Goal: Information Seeking & Learning: Find specific fact

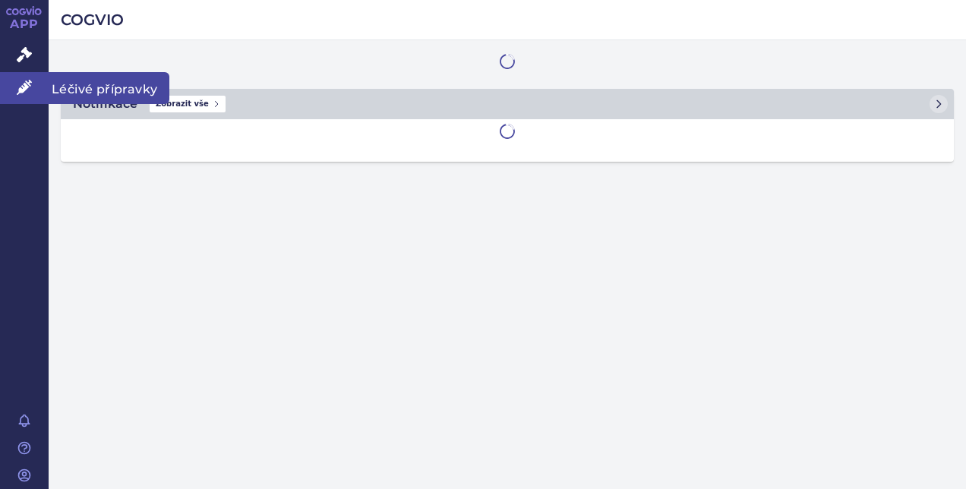
click at [90, 88] on span "Léčivé přípravky" at bounding box center [109, 88] width 121 height 32
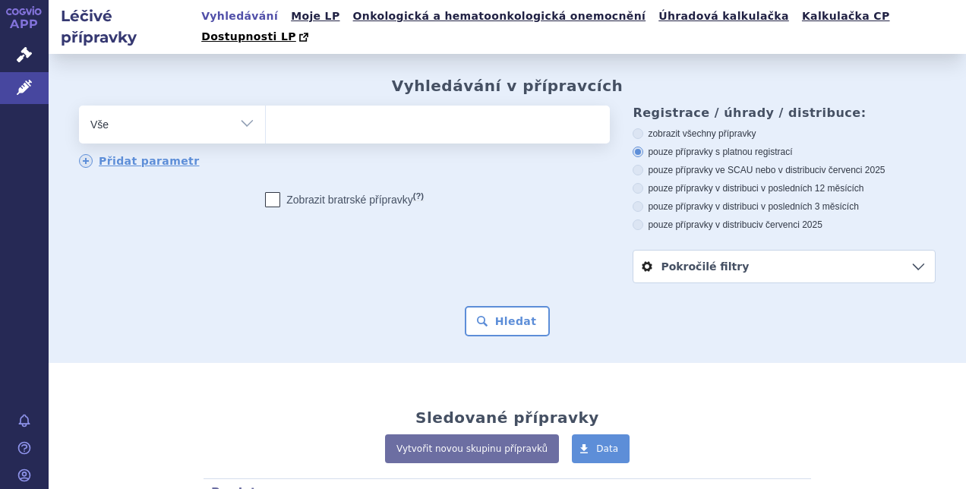
click at [301, 106] on ul at bounding box center [436, 122] width 340 height 32
click at [266, 105] on select at bounding box center [265, 124] width 1 height 38
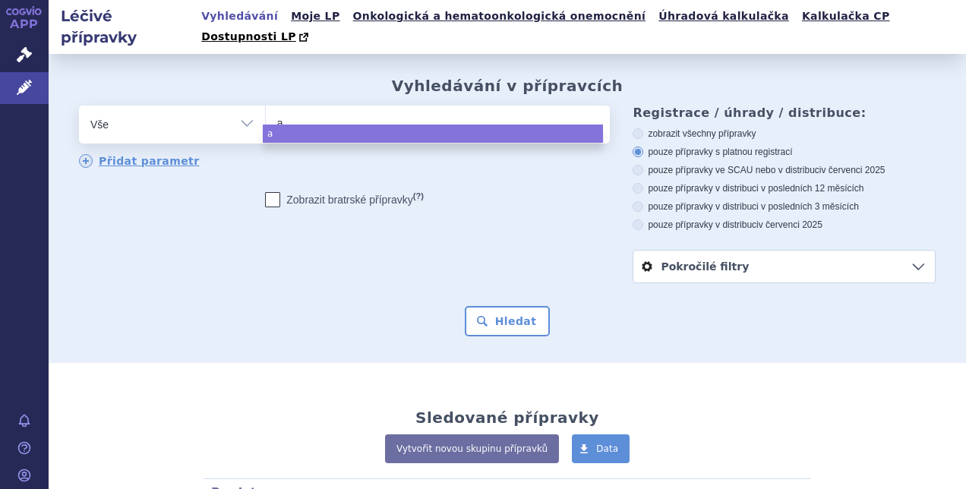
type input "al"
type input "alh"
type input "alhe"
type input "alhem"
type input "alhemo"
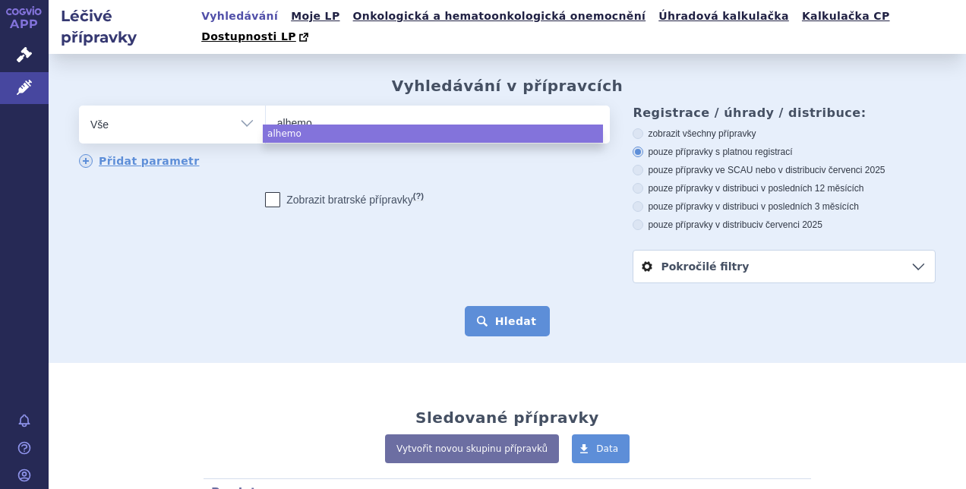
select select "alhemo"
click at [497, 306] on button "Hledat" at bounding box center [508, 321] width 86 height 30
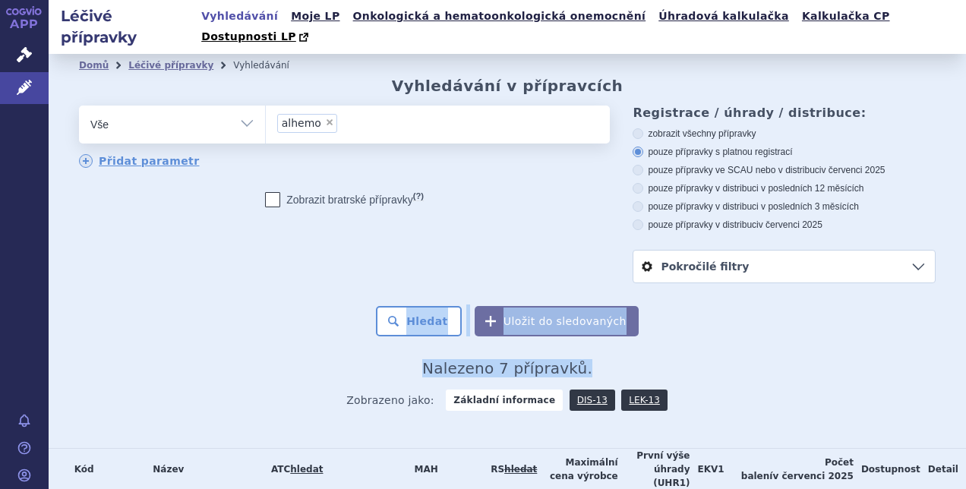
drag, startPoint x: 954, startPoint y: 259, endPoint x: 954, endPoint y: 337, distance: 78.2
click at [954, 337] on div "Léčivé přípravky Vyhledávání Moje LP Onkologická a hematoonkologická onemocnění…" at bounding box center [508, 244] width 918 height 489
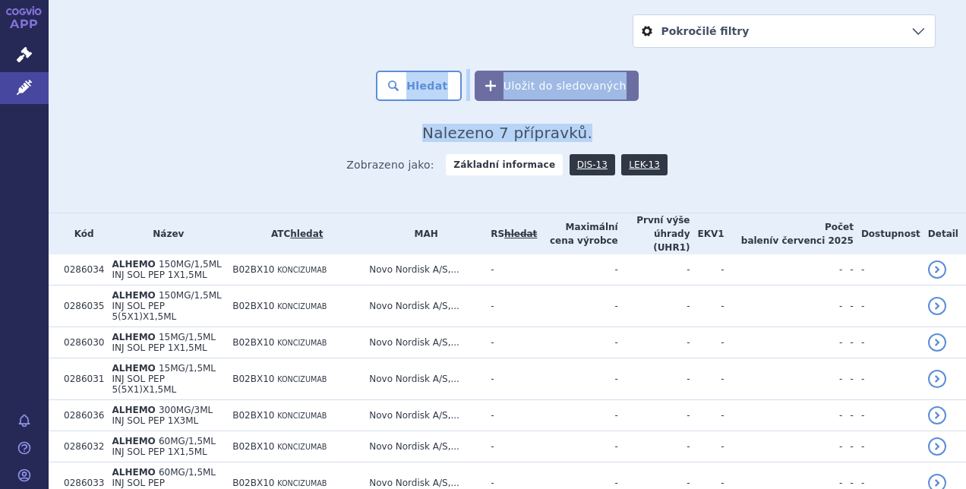
scroll to position [245, 0]
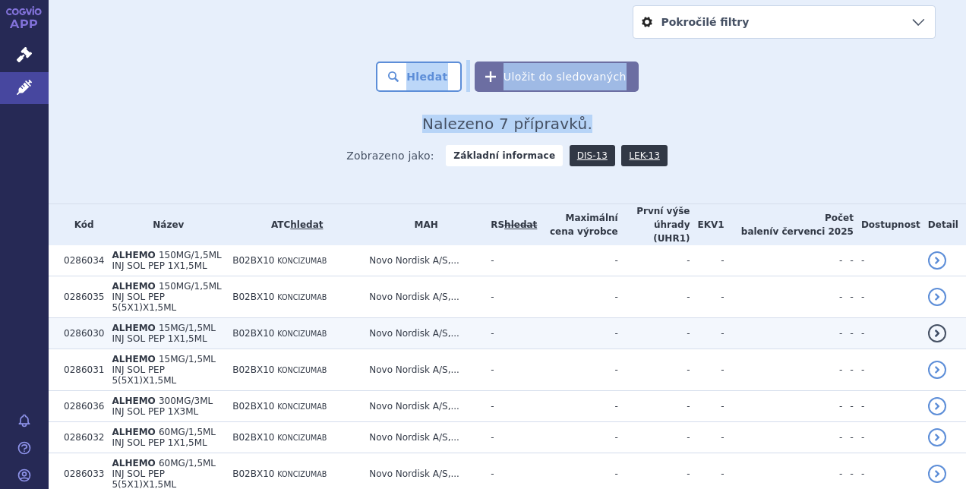
click at [928, 324] on link "detail" at bounding box center [937, 333] width 18 height 18
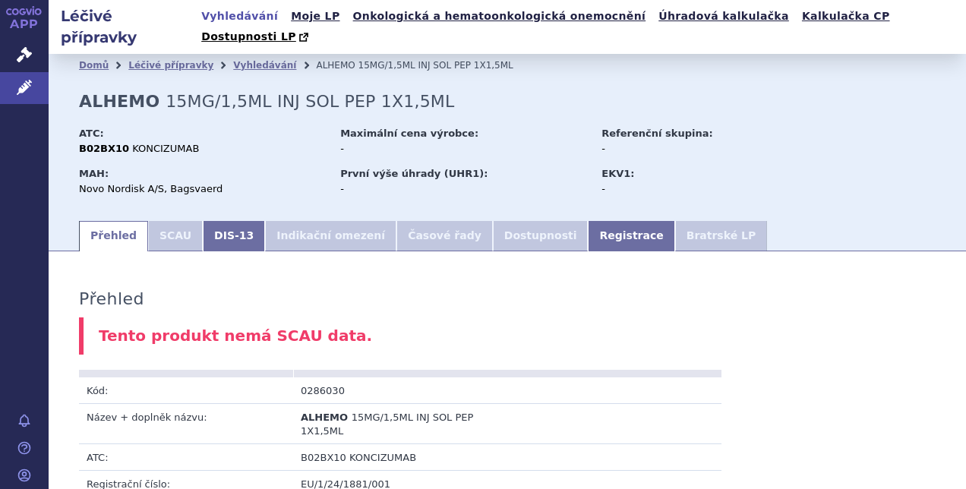
click at [161, 221] on li "SCAU" at bounding box center [175, 236] width 55 height 30
click at [163, 221] on li "SCAU" at bounding box center [175, 236] width 55 height 30
click at [220, 221] on link "DIS-13" at bounding box center [234, 236] width 62 height 30
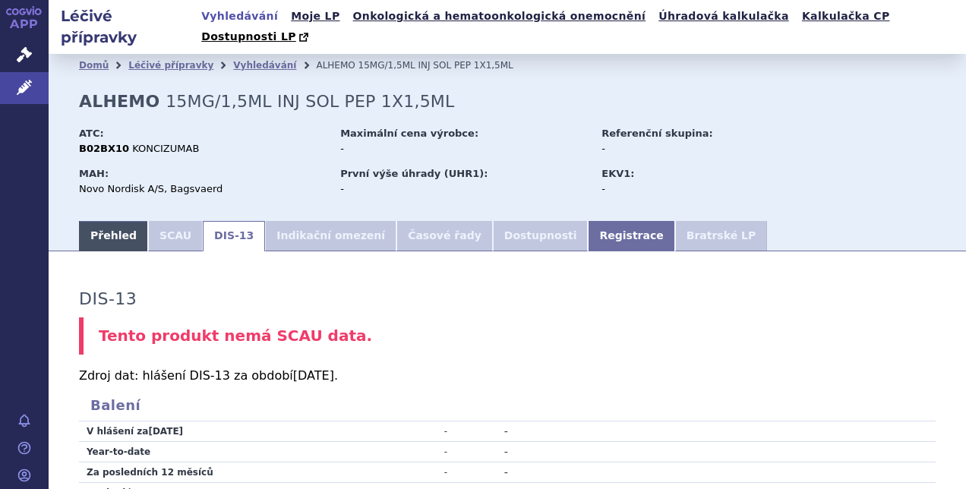
click at [96, 221] on link "Přehled" at bounding box center [113, 236] width 69 height 30
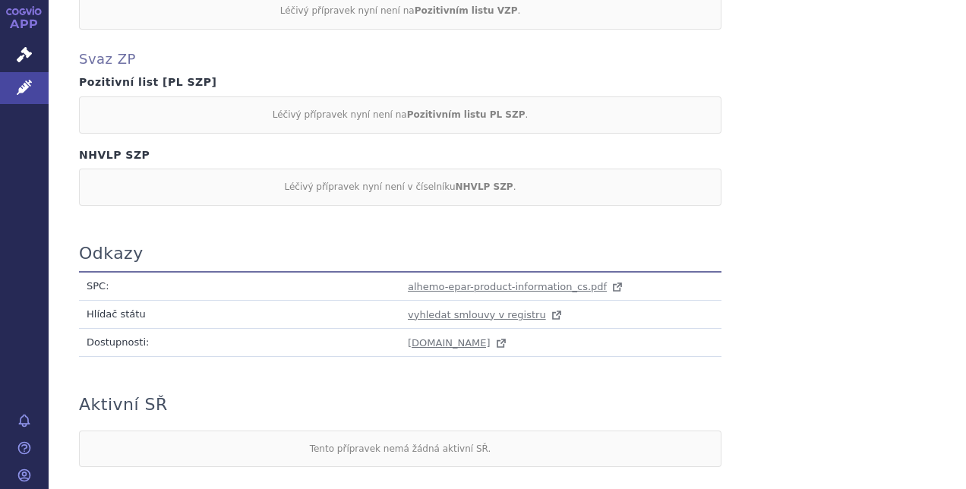
scroll to position [904, 0]
click at [544, 283] on span "alhemo-epar-product-information_cs.pdf" at bounding box center [507, 288] width 199 height 11
